Goal: Transaction & Acquisition: Purchase product/service

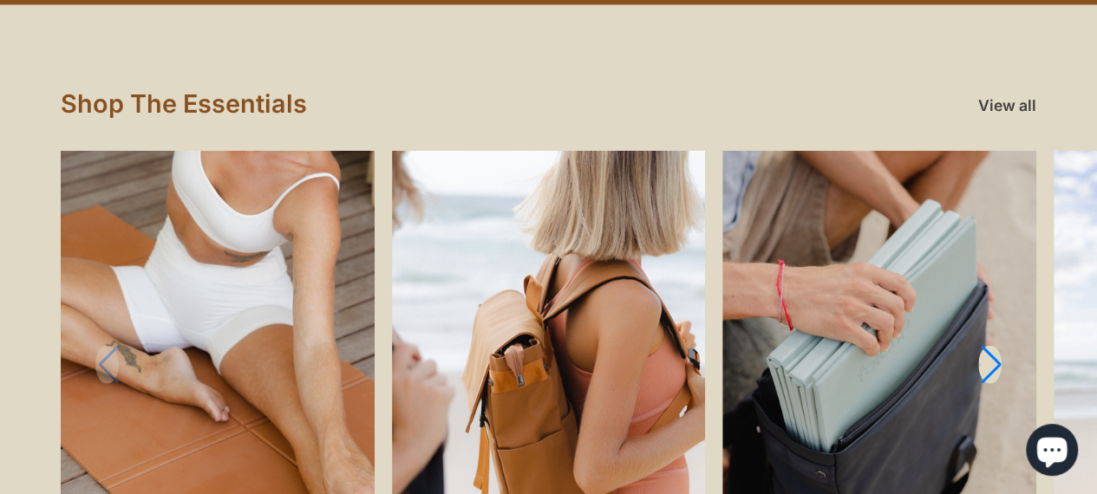
scroll to position [1879, 0]
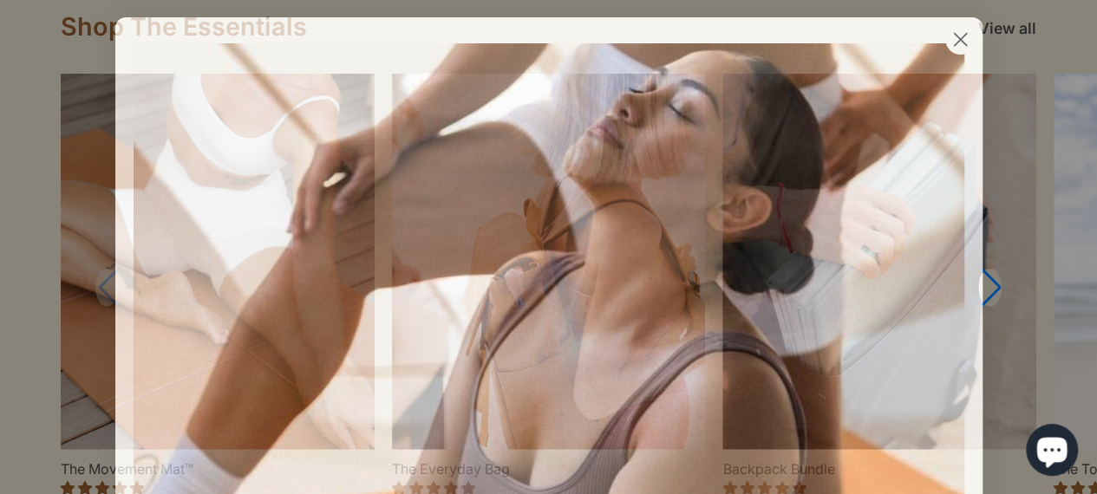
click at [945, 49] on icon "Close dialog" at bounding box center [960, 39] width 30 height 30
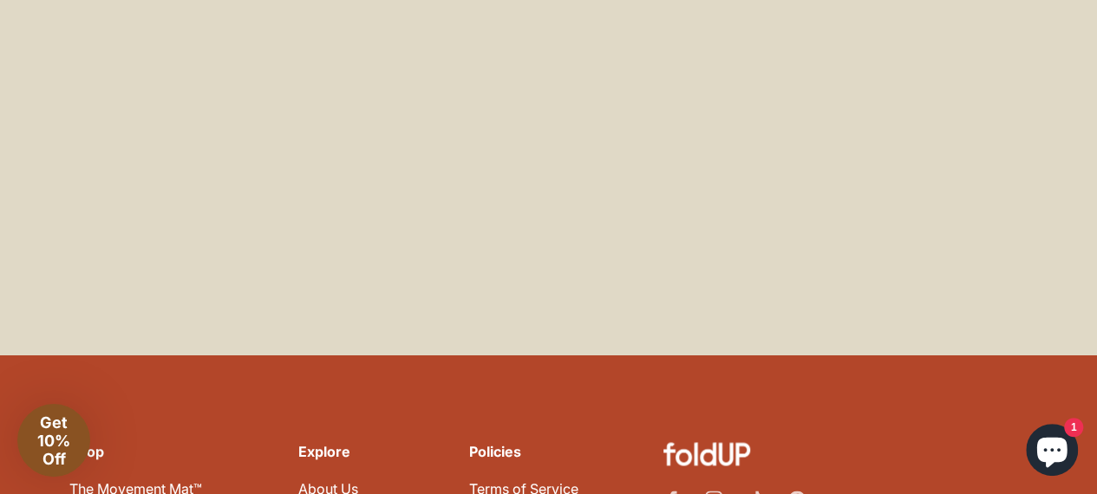
scroll to position [7848, 0]
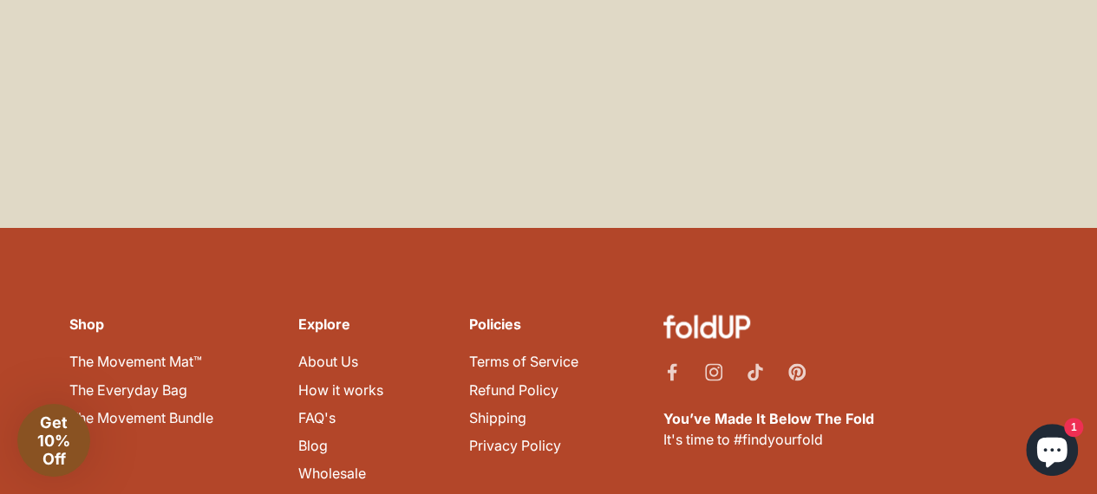
click at [342, 353] on link "About Us" at bounding box center [328, 361] width 60 height 17
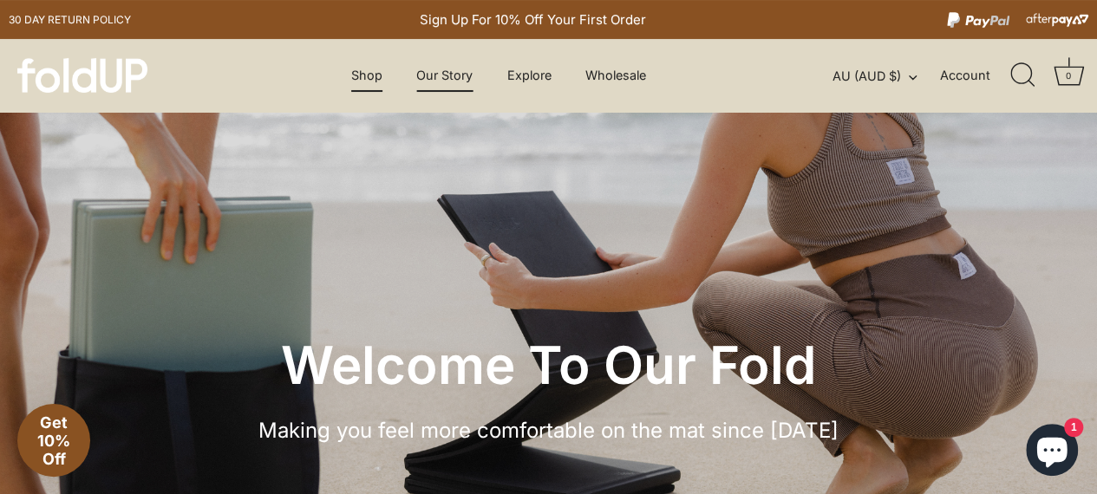
click at [364, 69] on link "Shop" at bounding box center [367, 75] width 62 height 33
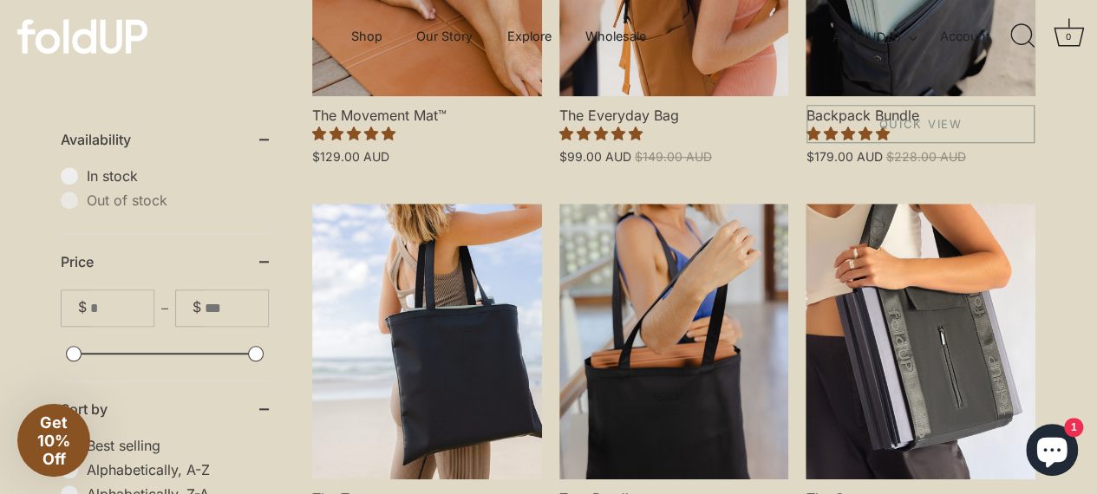
scroll to position [475, 0]
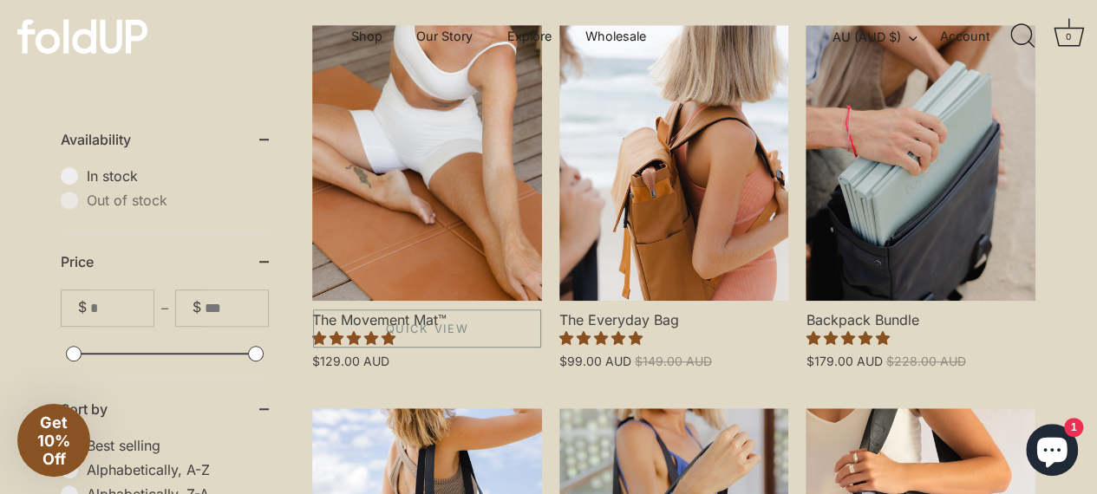
click at [474, 194] on link "The Movement Mat™" at bounding box center [427, 163] width 230 height 276
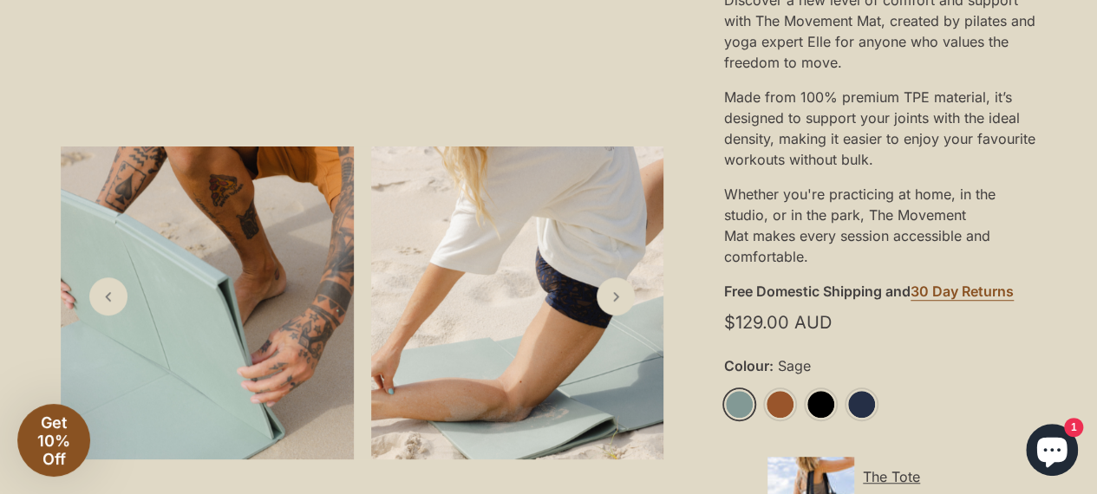
scroll to position [615, 0]
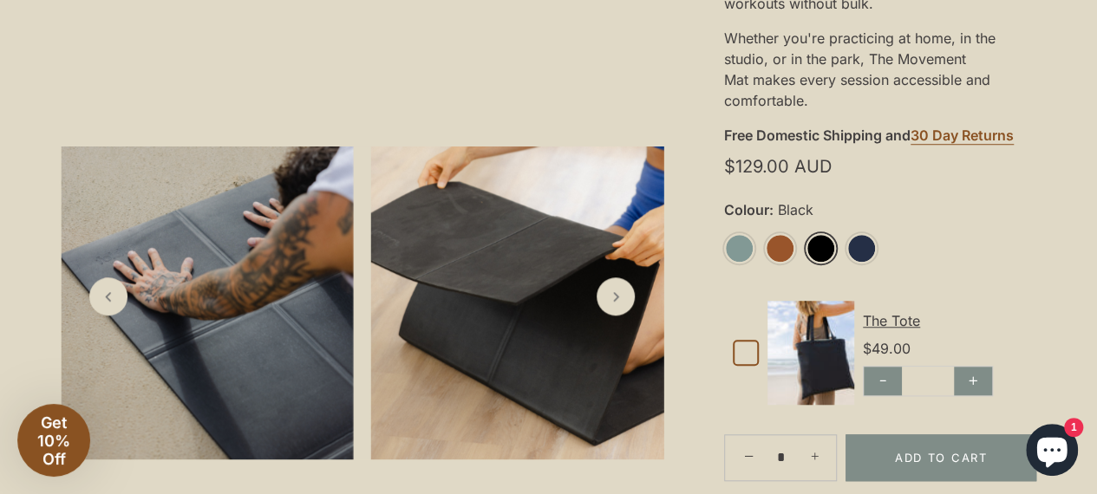
click at [833, 248] on link "Black" at bounding box center [821, 248] width 30 height 30
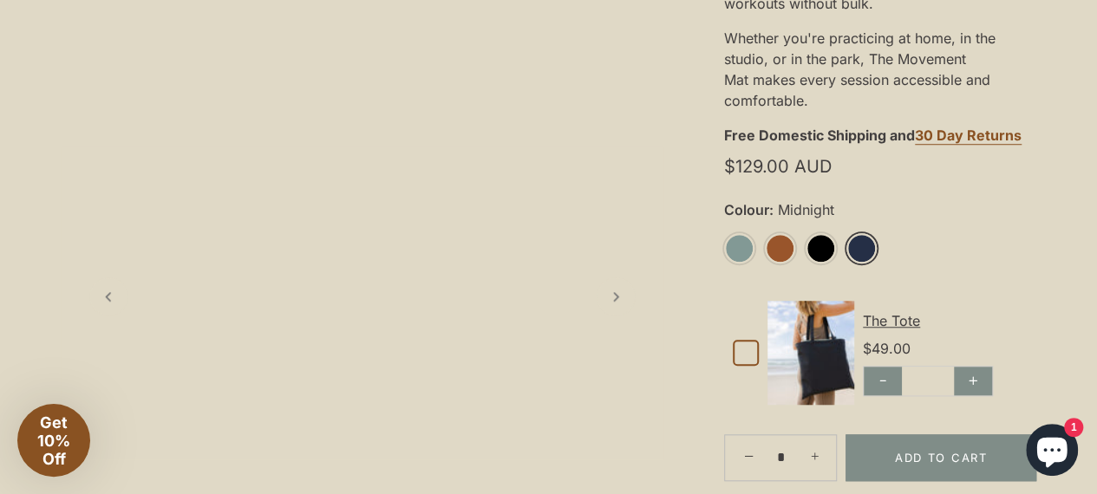
click at [848, 251] on link "Midnight" at bounding box center [861, 248] width 30 height 30
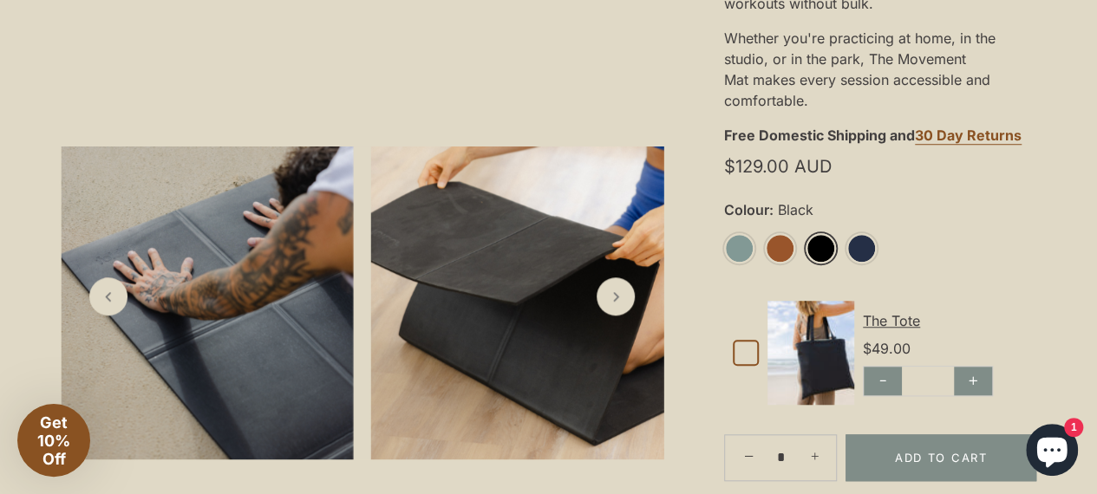
click at [817, 252] on link "Black" at bounding box center [821, 248] width 30 height 30
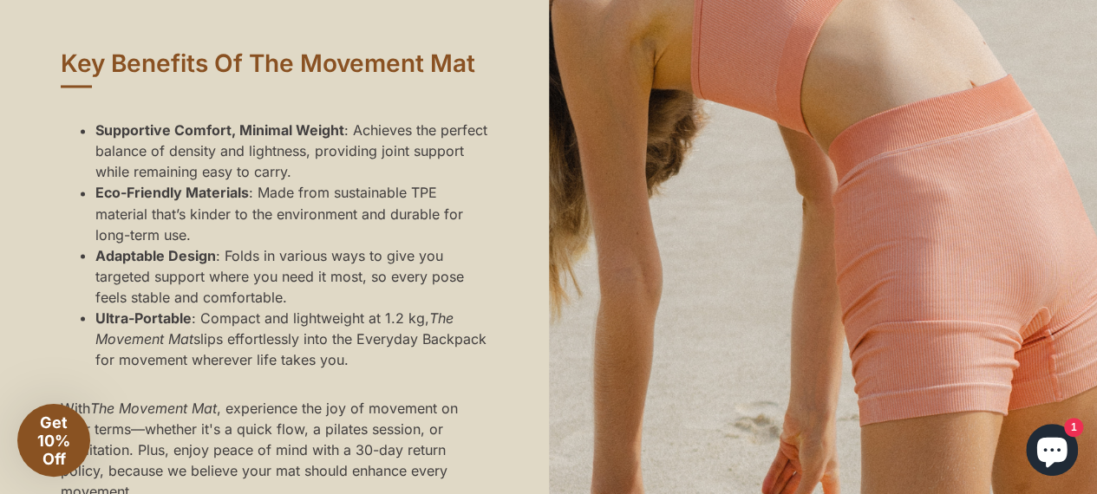
scroll to position [1524, 0]
